Goal: Information Seeking & Learning: Learn about a topic

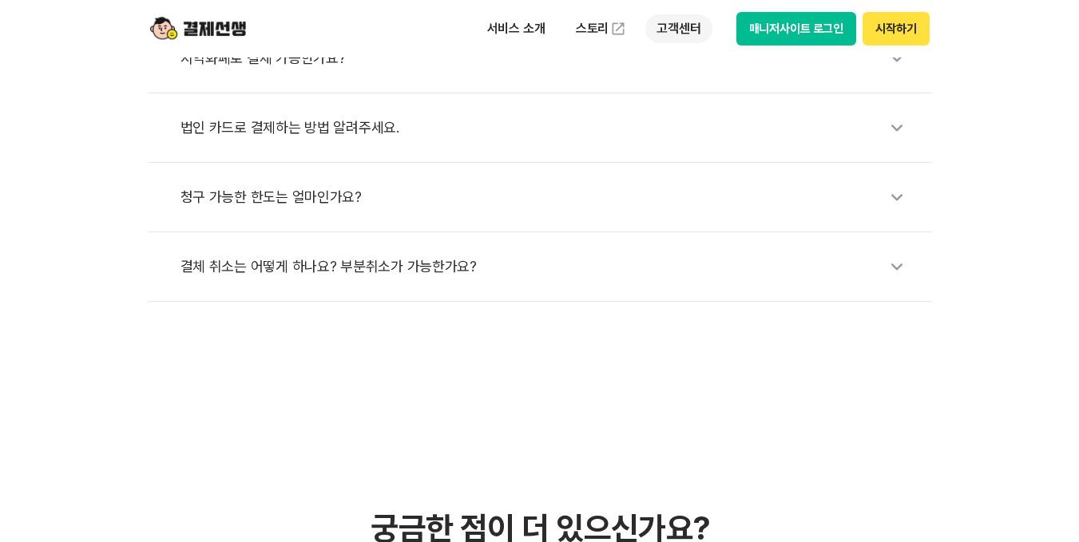
click at [658, 27] on p "고객센터" at bounding box center [678, 28] width 66 height 29
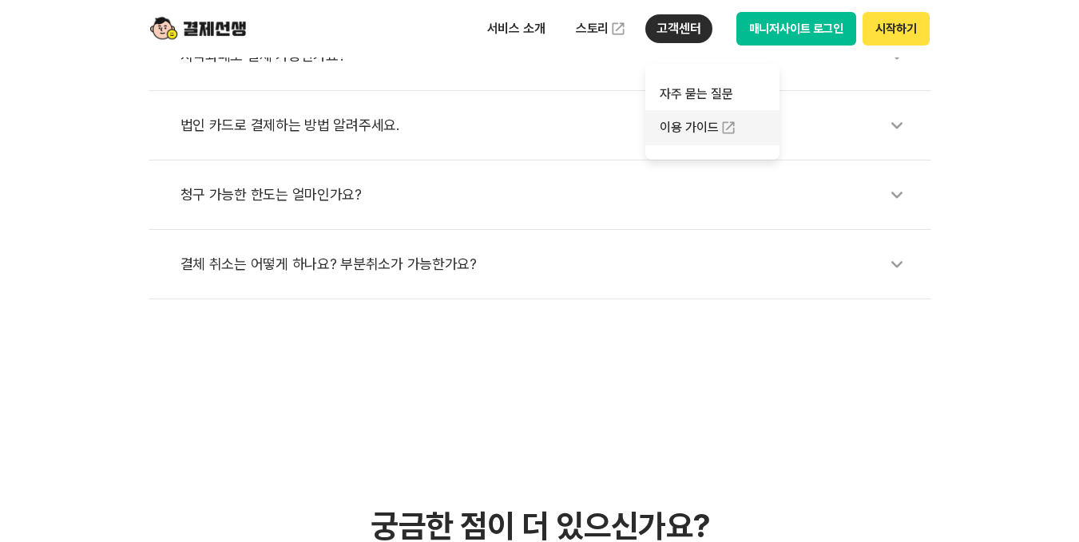
click at [700, 122] on link "이용 가이드" at bounding box center [712, 127] width 134 height 35
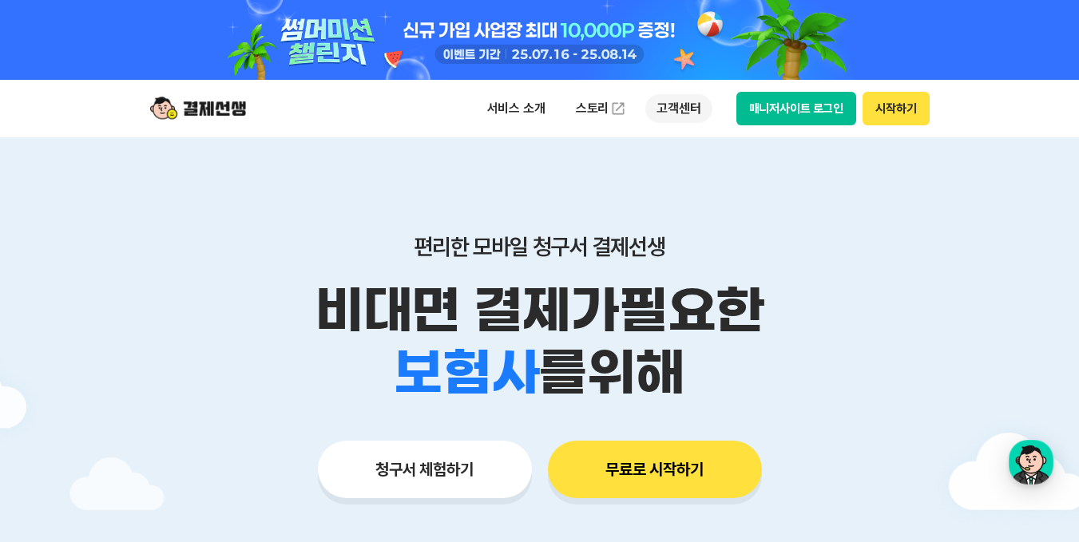
click at [676, 109] on p "고객센터" at bounding box center [678, 108] width 66 height 29
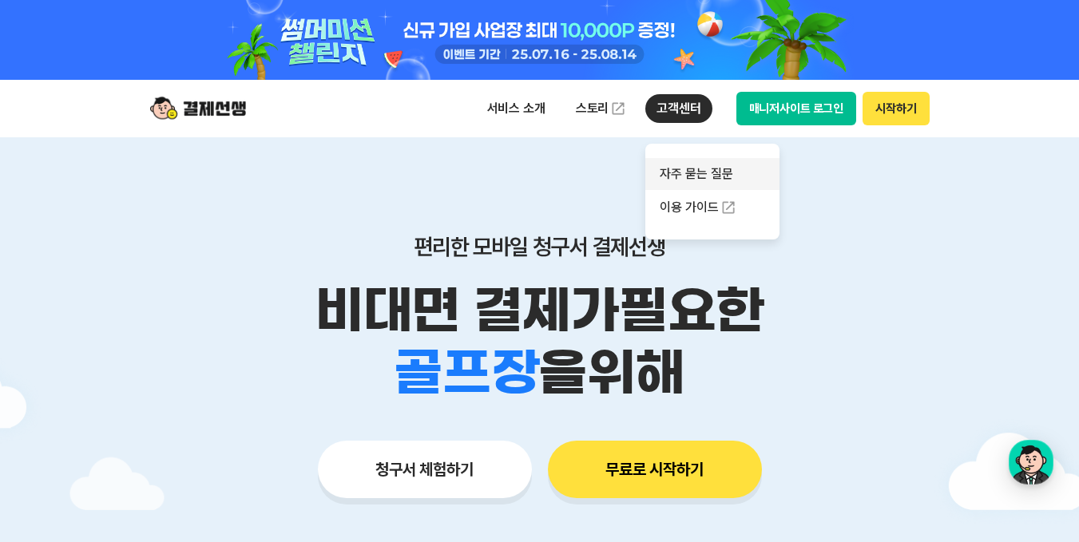
click at [686, 170] on link "자주 묻는 질문" at bounding box center [712, 174] width 134 height 32
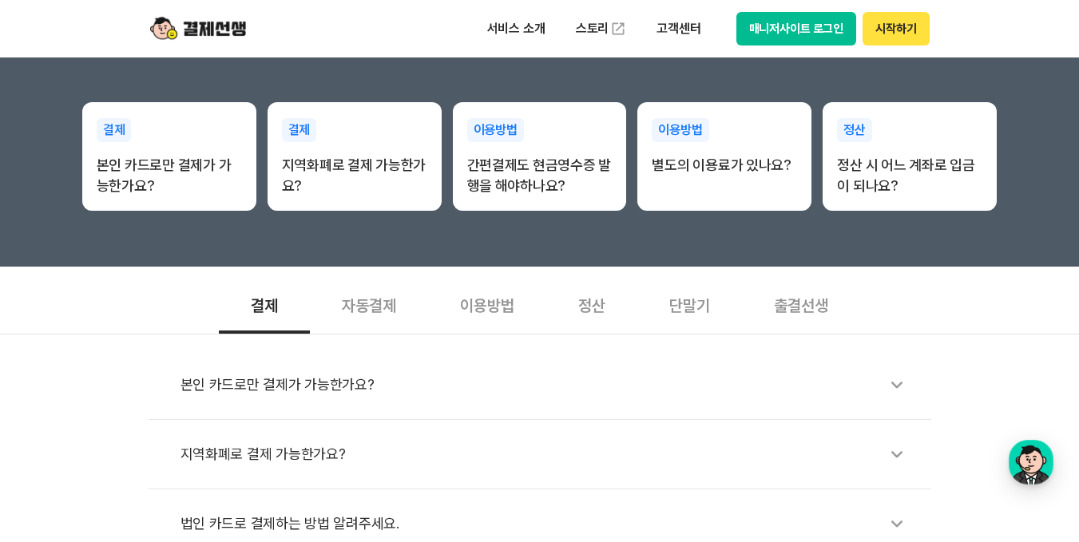
scroll to position [319, 0]
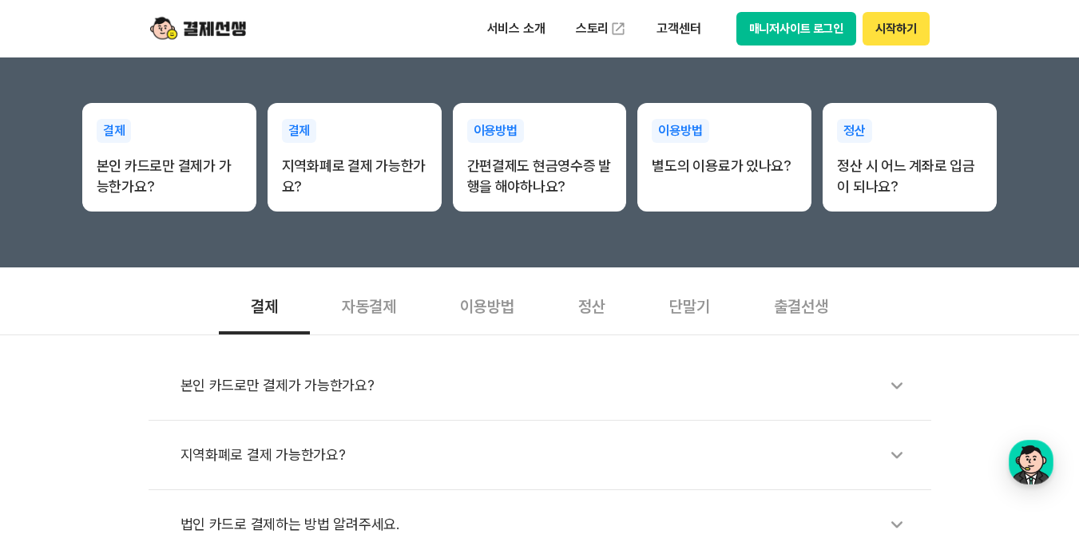
click at [682, 307] on div "단말기" at bounding box center [689, 305] width 105 height 59
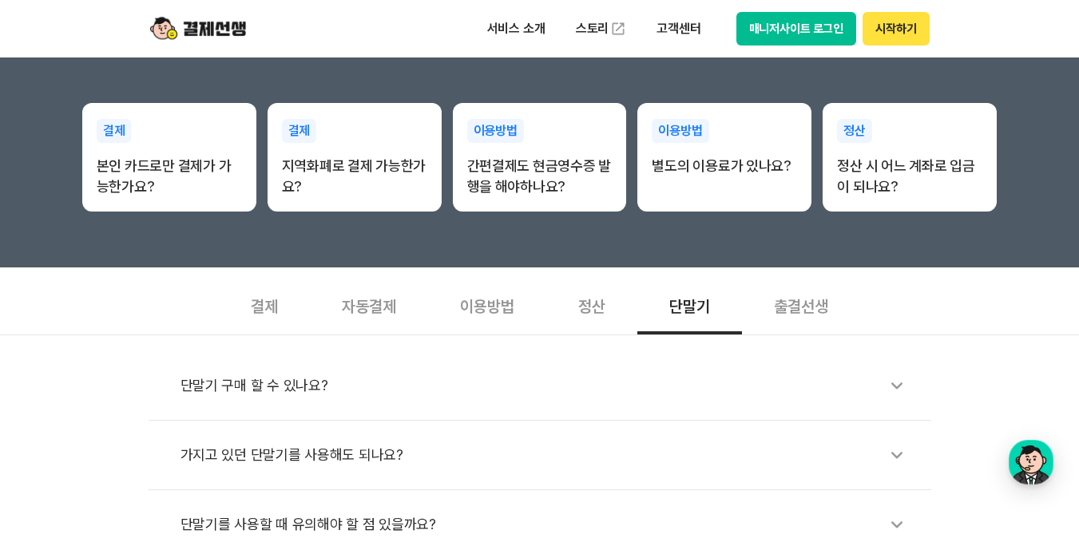
click at [306, 378] on div "단말기 구매 할 수 있나요?" at bounding box center [547, 385] width 735 height 37
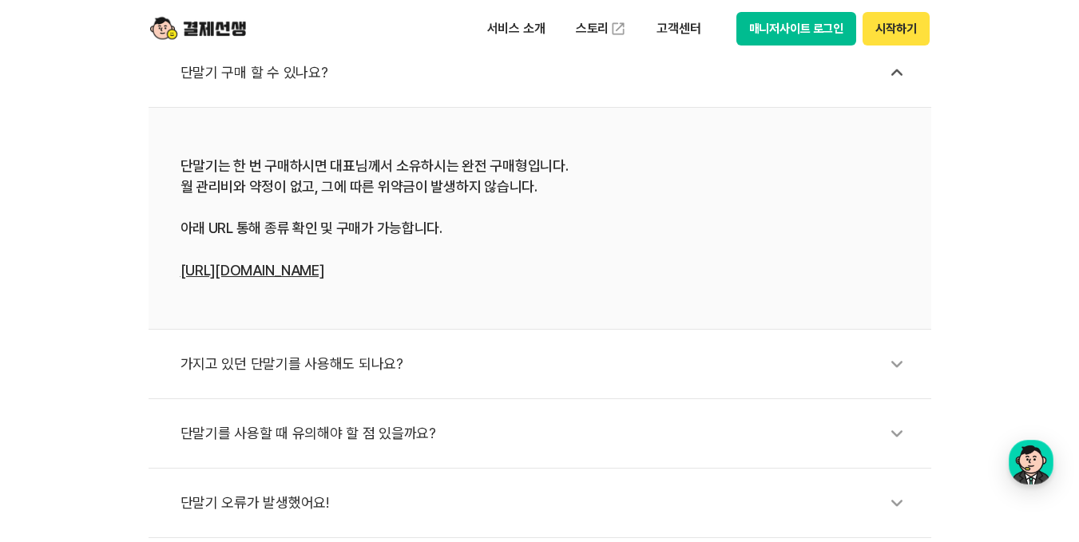
scroll to position [639, 0]
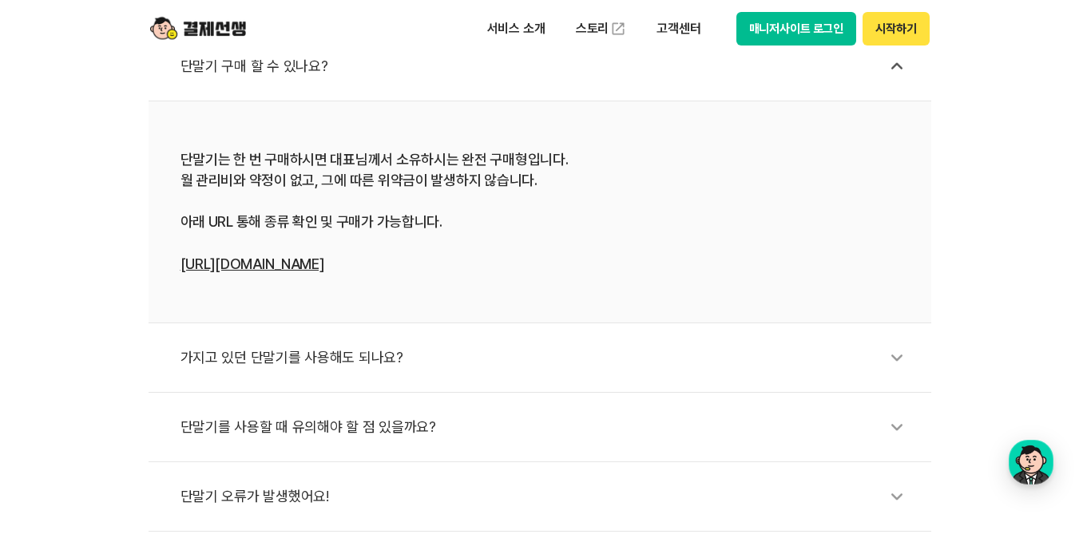
click at [276, 265] on link "[URL][DOMAIN_NAME]" at bounding box center [252, 264] width 144 height 17
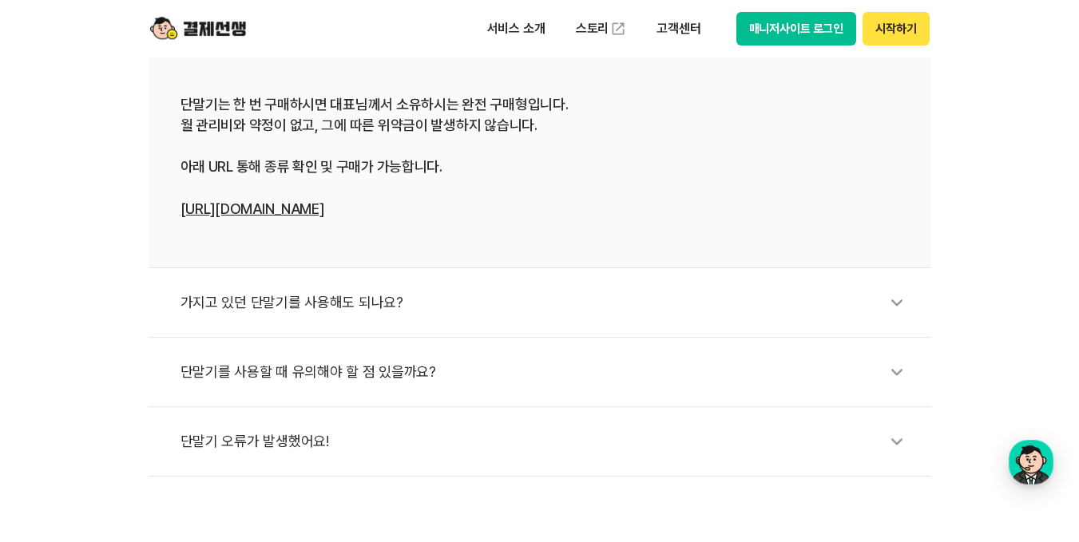
scroll to position [799, 0]
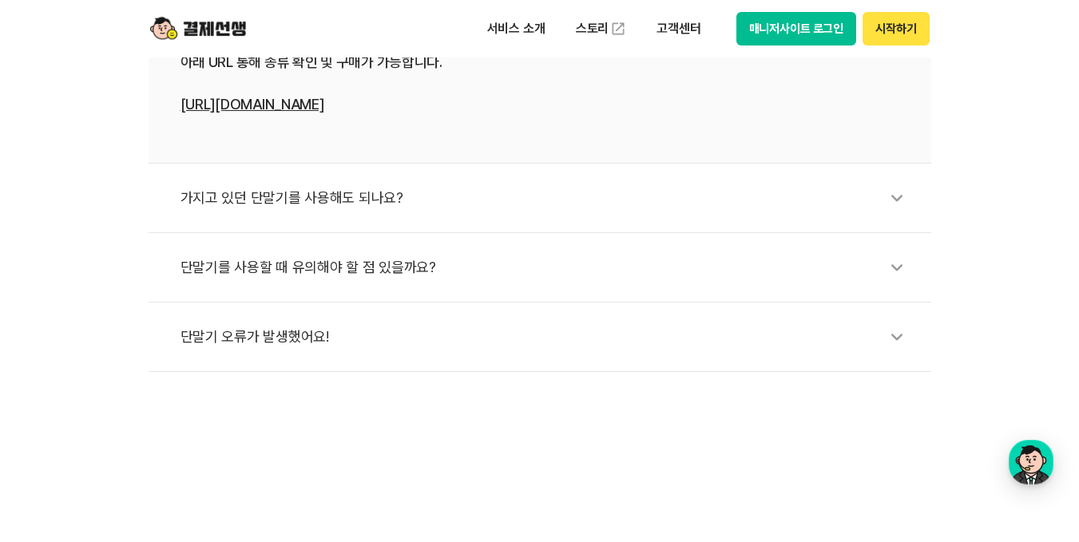
click at [305, 199] on div "가지고 있던 단말기를 사용해도 되나요?" at bounding box center [547, 198] width 735 height 37
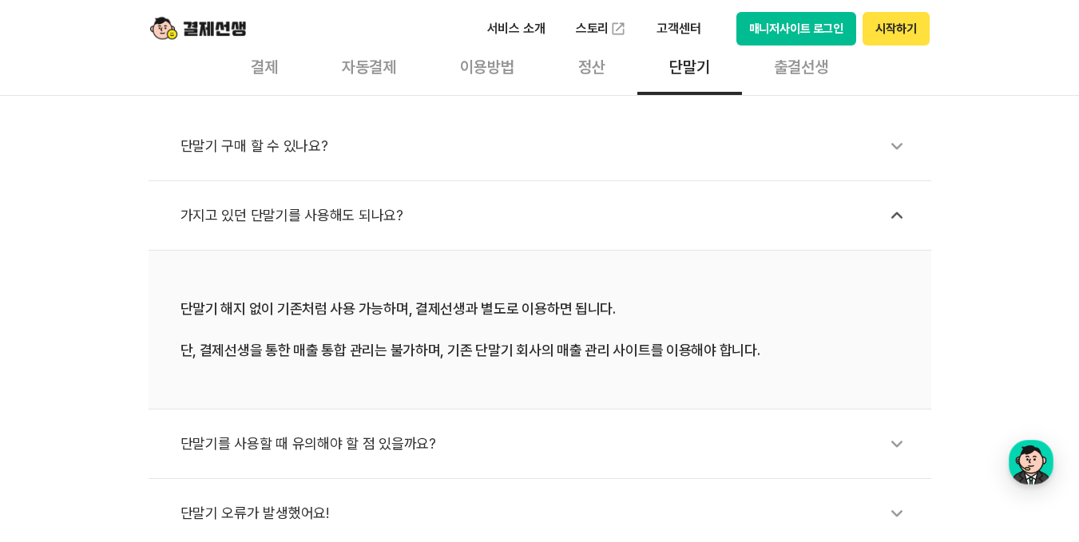
scroll to position [639, 0]
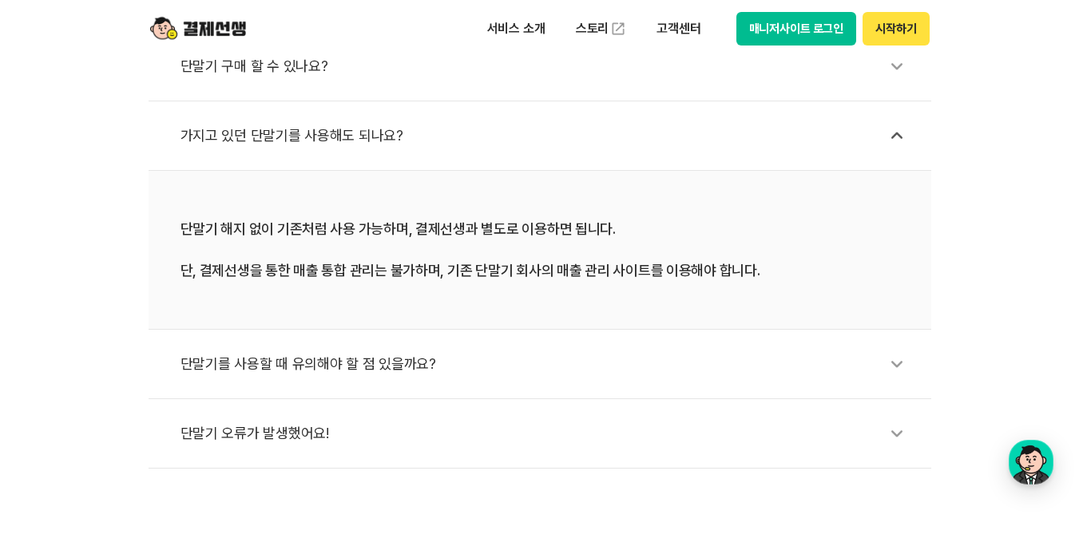
click at [326, 365] on div "단말기를 사용할 때 유의해야 할 점 있을까요?" at bounding box center [547, 364] width 735 height 37
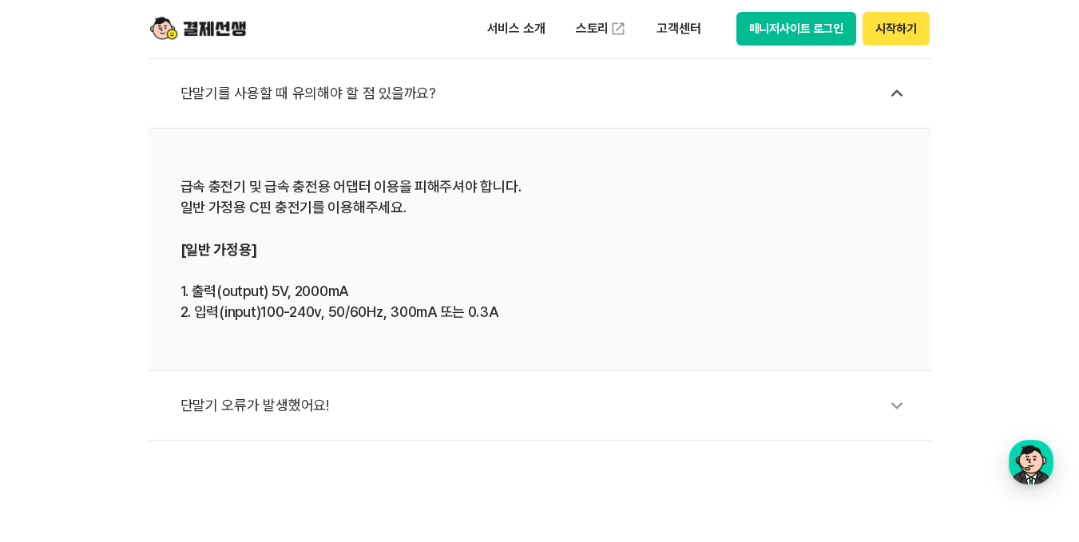
scroll to position [799, 0]
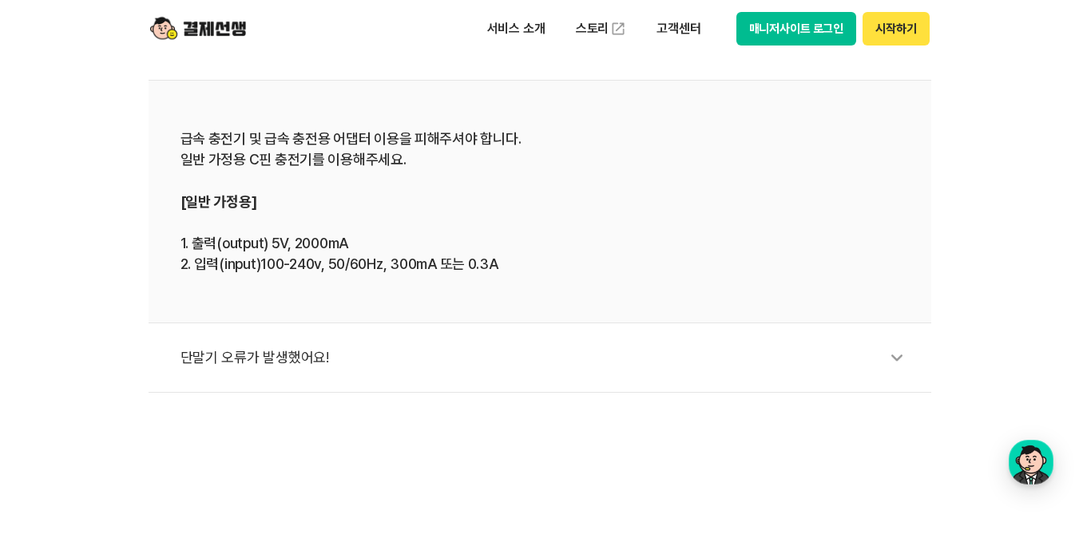
click at [281, 360] on div "단말기 오류가 발생했어요!" at bounding box center [547, 357] width 735 height 37
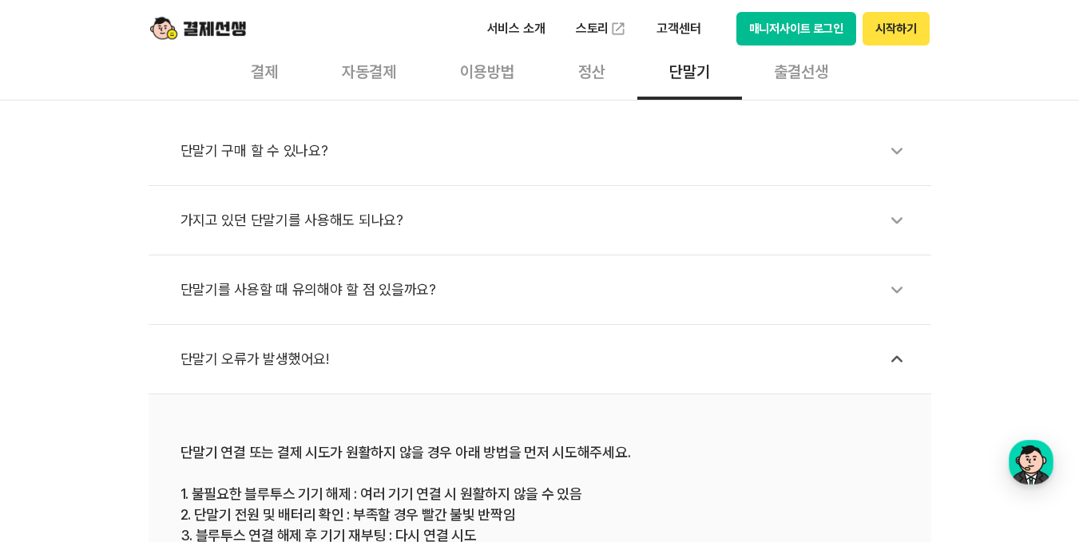
scroll to position [559, 0]
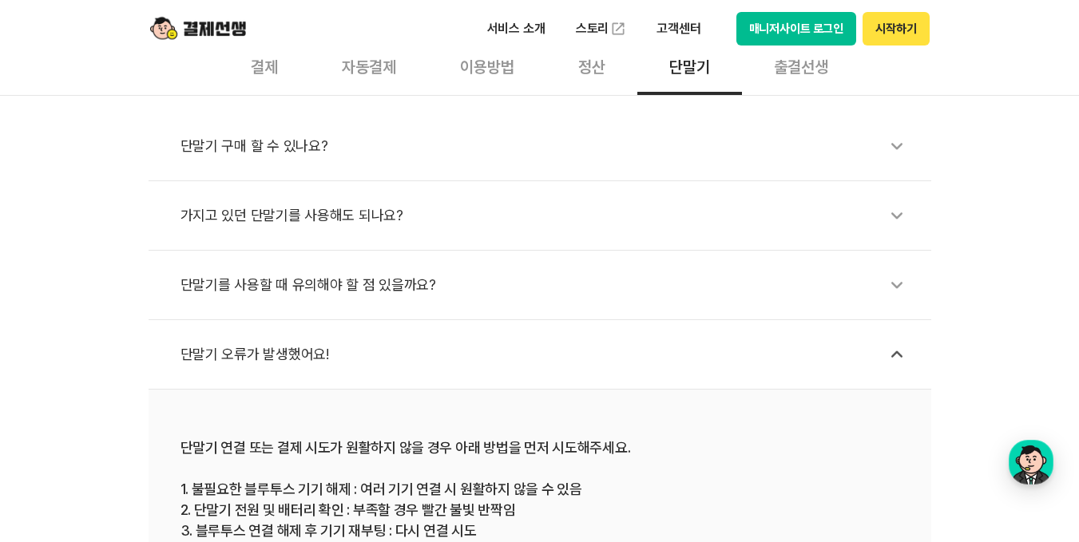
click at [377, 285] on div "단말기를 사용할 때 유의해야 할 점 있을까요?" at bounding box center [547, 285] width 735 height 37
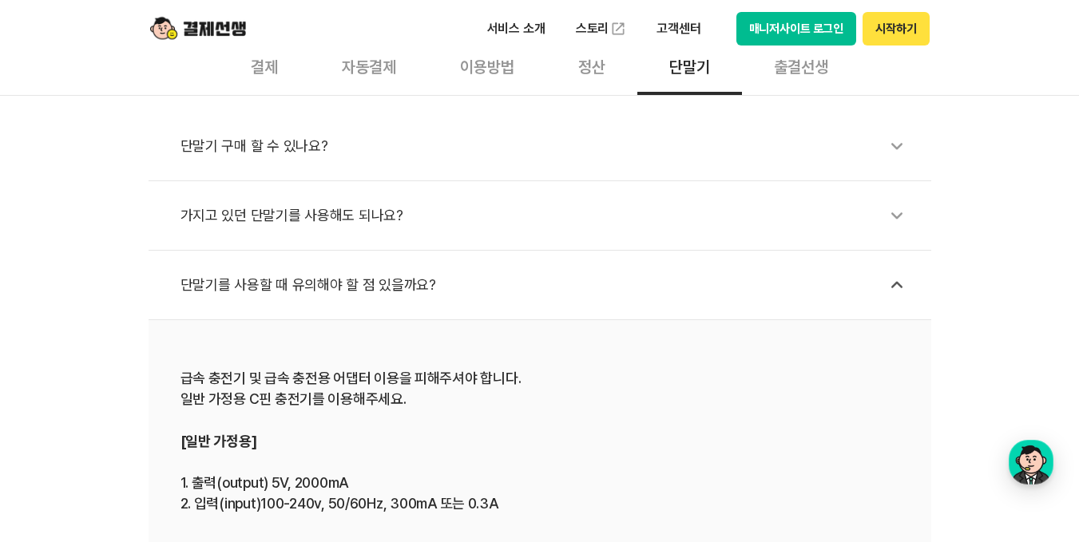
click at [377, 285] on div "단말기를 사용할 때 유의해야 할 점 있을까요?" at bounding box center [547, 285] width 735 height 37
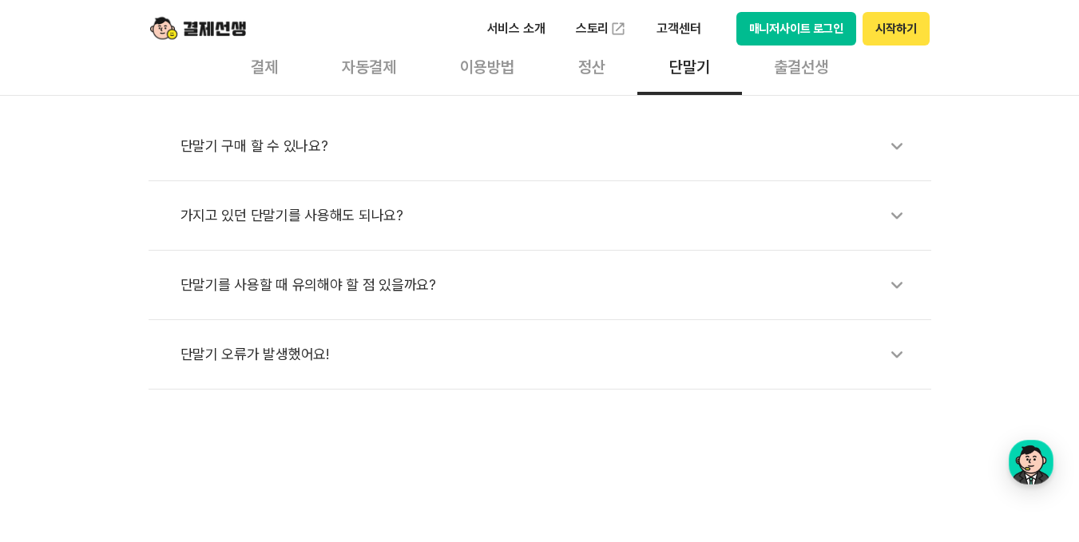
click at [291, 354] on div "단말기 오류가 발생했어요!" at bounding box center [547, 354] width 735 height 37
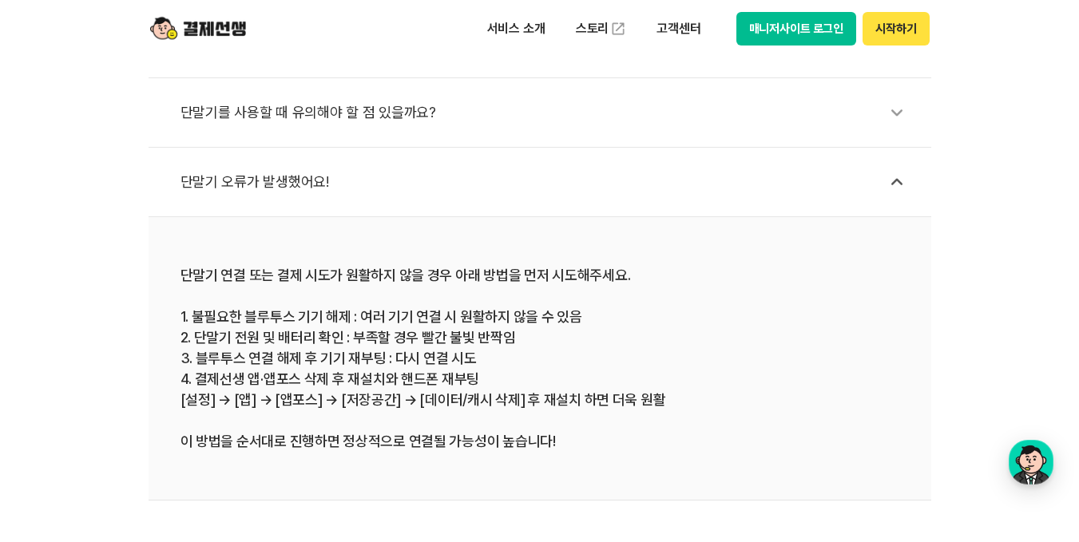
scroll to position [479, 0]
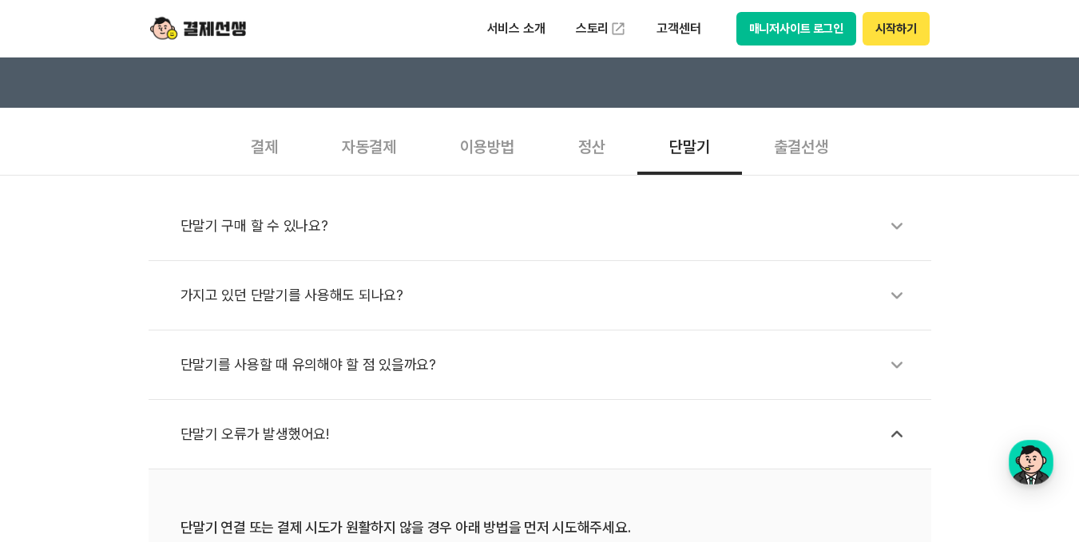
click at [286, 439] on div "단말기 오류가 발생했어요!" at bounding box center [547, 434] width 735 height 37
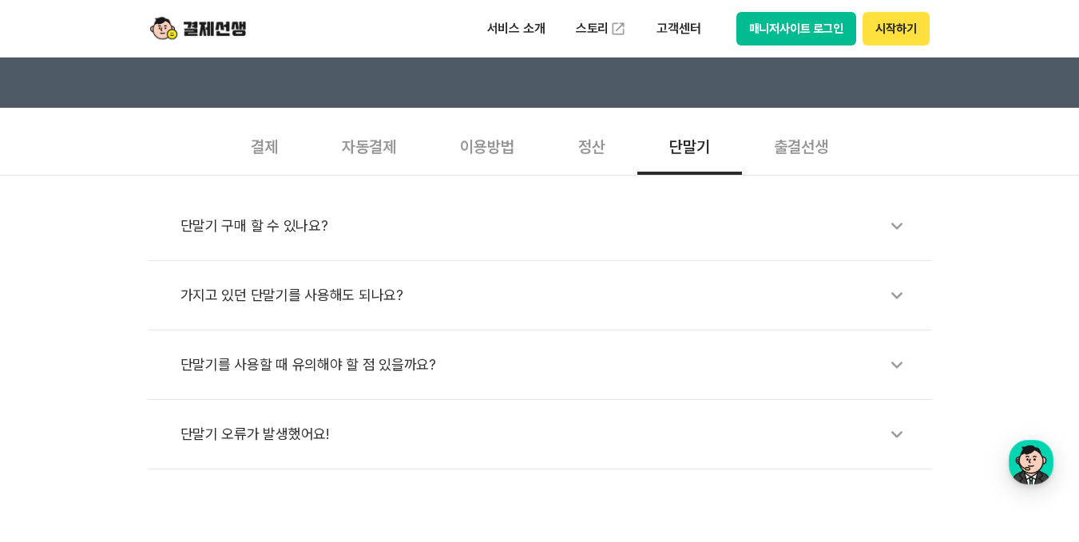
click at [276, 228] on div "단말기 구매 할 수 있나요?" at bounding box center [547, 226] width 735 height 37
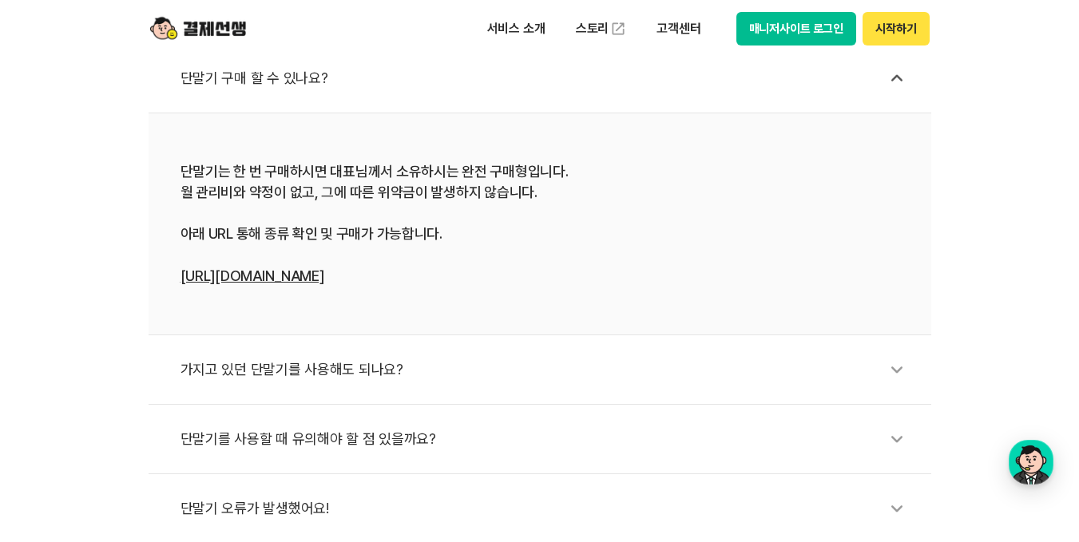
scroll to position [639, 0]
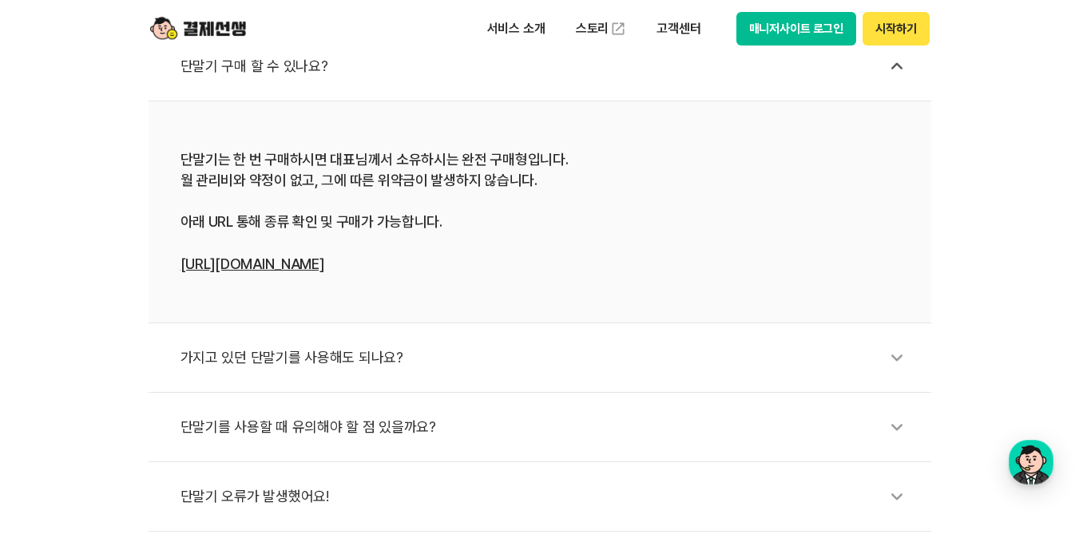
click at [294, 268] on link "[URL][DOMAIN_NAME]" at bounding box center [252, 264] width 144 height 17
